Goal: Transaction & Acquisition: Download file/media

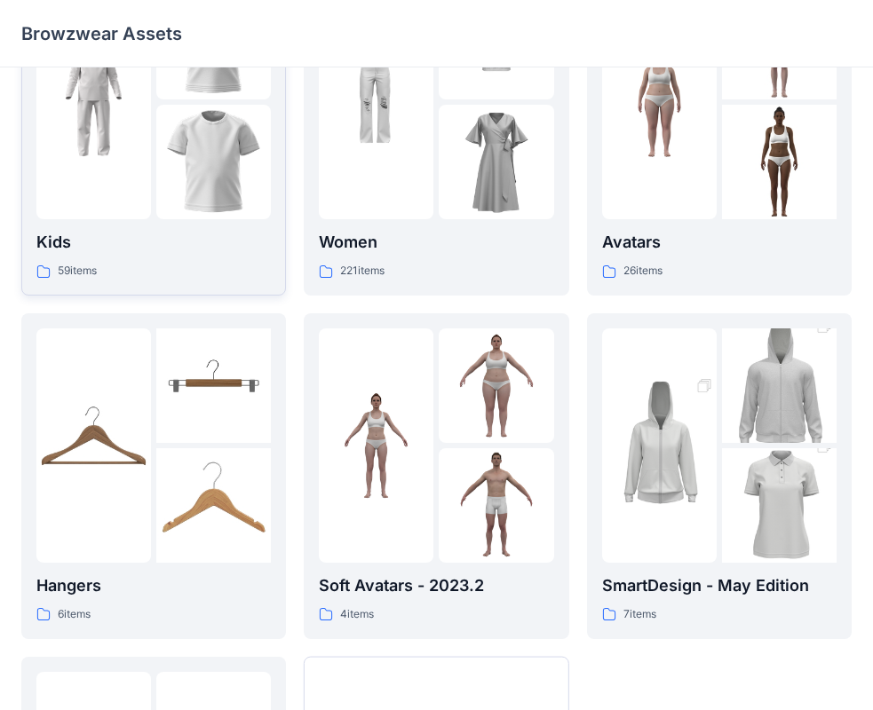
scroll to position [441, 0]
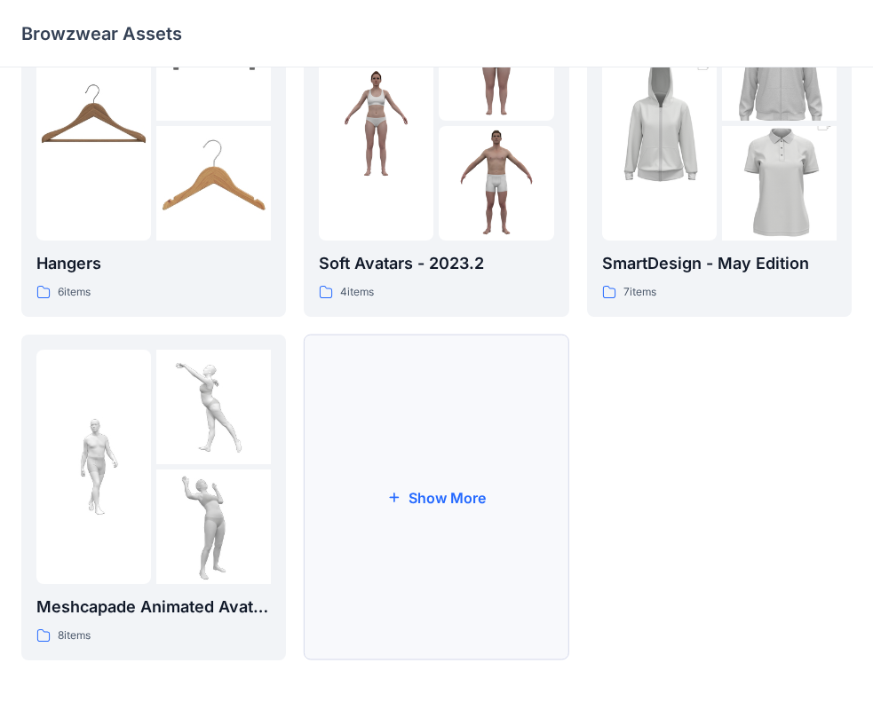
click at [379, 587] on button "Show More" at bounding box center [436, 498] width 265 height 326
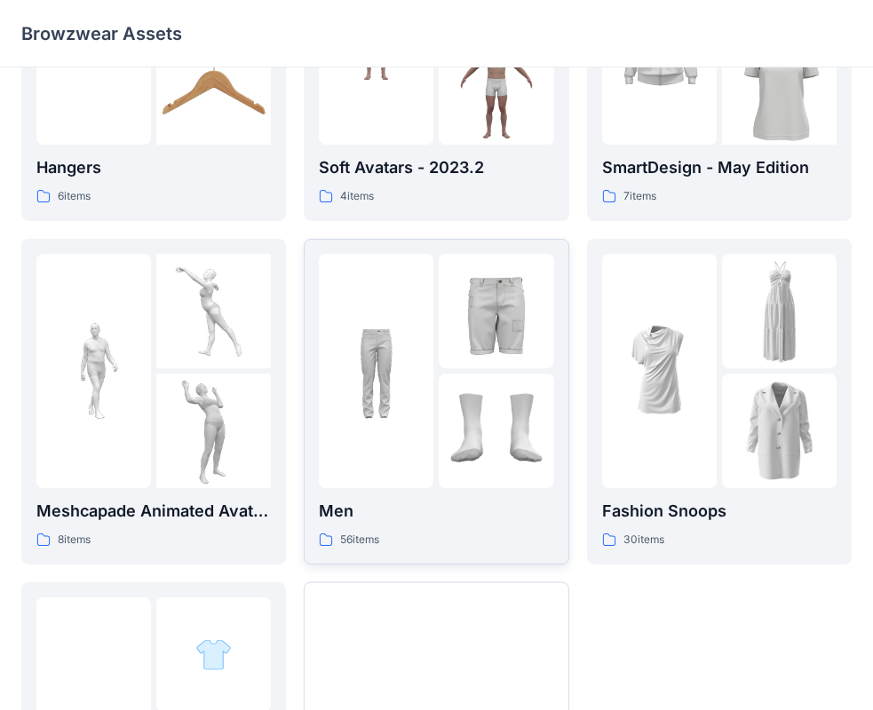
scroll to position [708, 0]
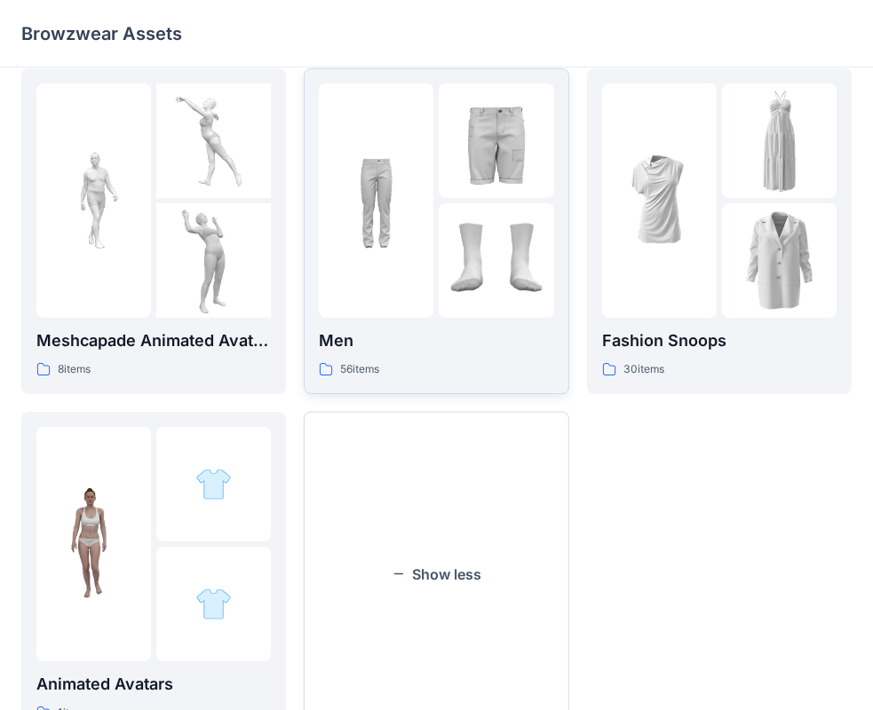
click at [438, 323] on div "Men 56 items" at bounding box center [436, 231] width 234 height 296
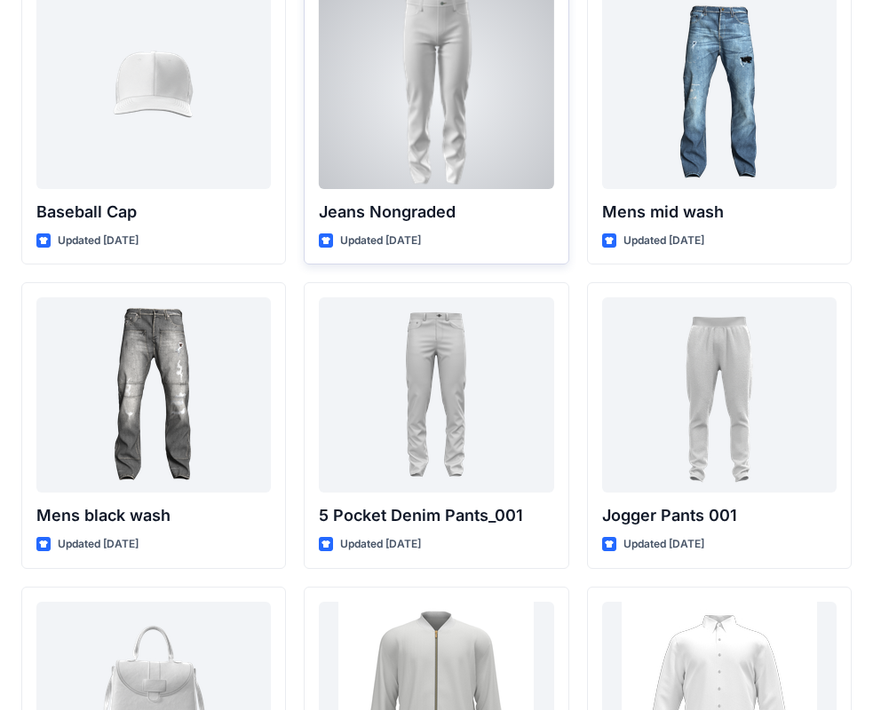
scroll to position [444, 0]
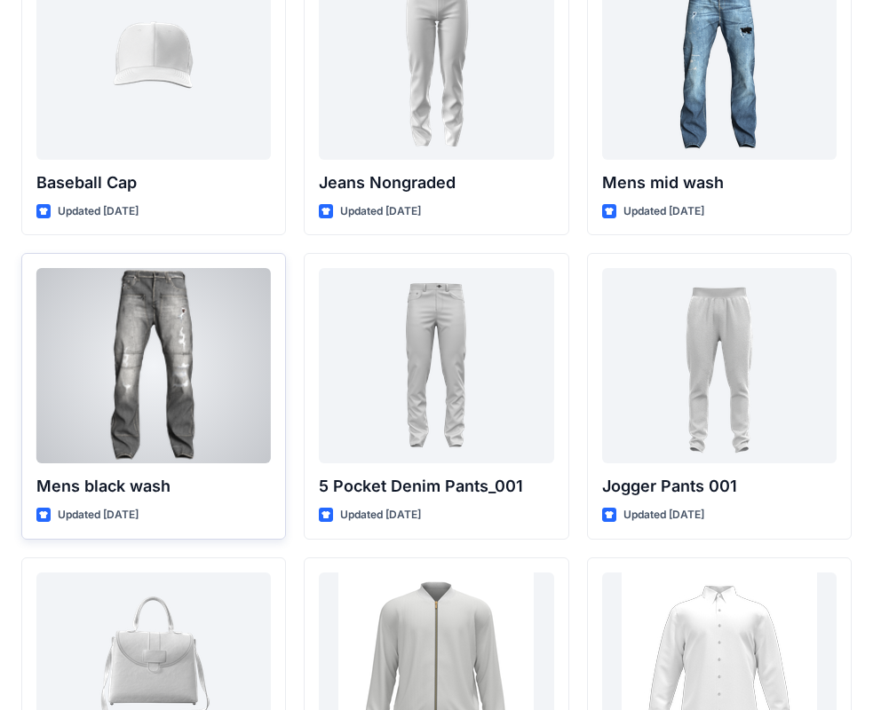
click at [157, 406] on div at bounding box center [153, 365] width 234 height 195
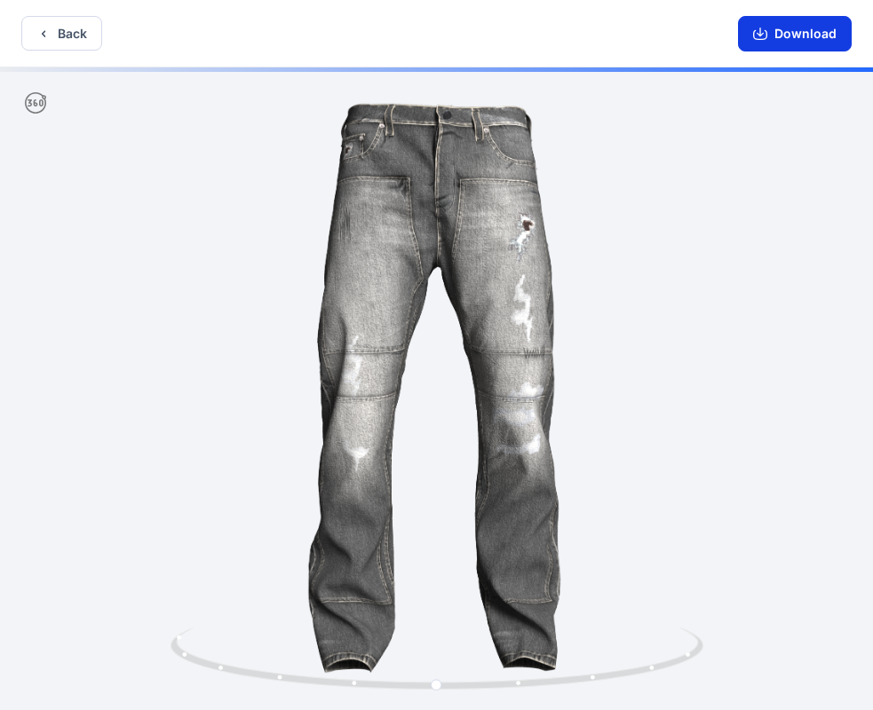
click at [807, 35] on button "Download" at bounding box center [795, 34] width 114 height 36
